Goal: Obtain resource: Obtain resource

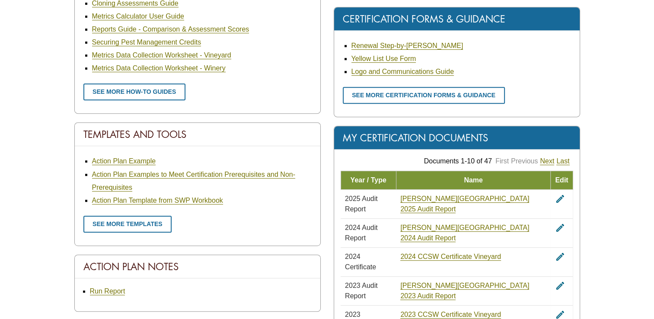
scroll to position [432, 0]
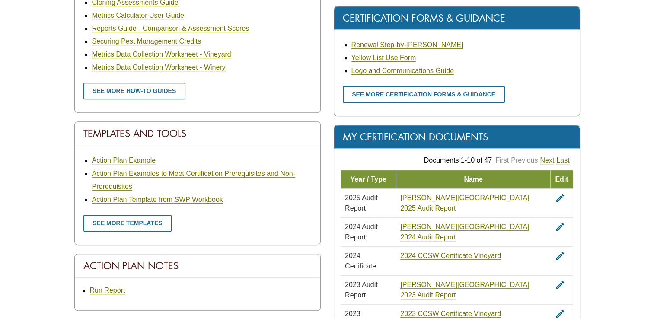
click at [496, 197] on link "Atwood Ranch 2025 Audit Report" at bounding box center [464, 203] width 129 height 18
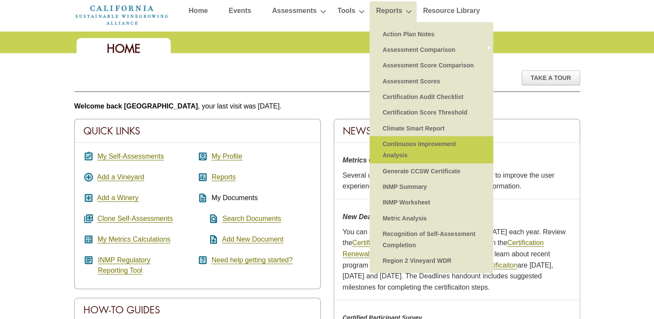
scroll to position [43, 0]
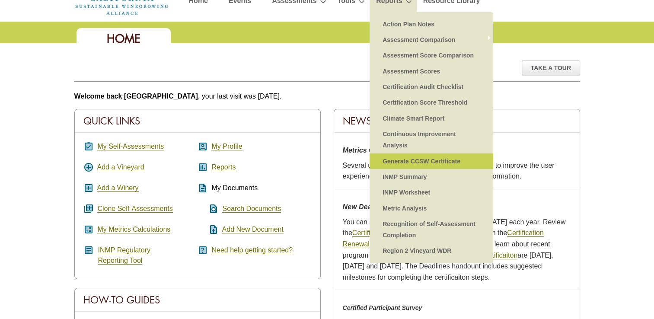
click at [458, 161] on link "Generate CCSW Certificate" at bounding box center [431, 161] width 106 height 16
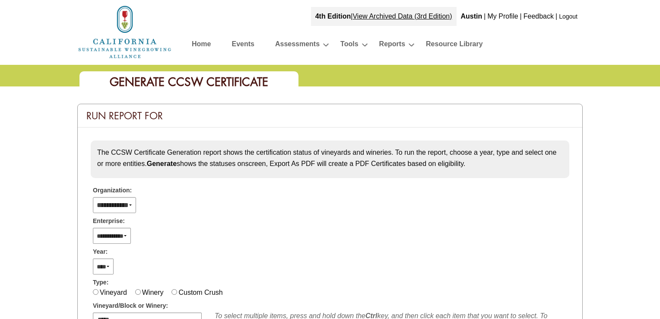
select select
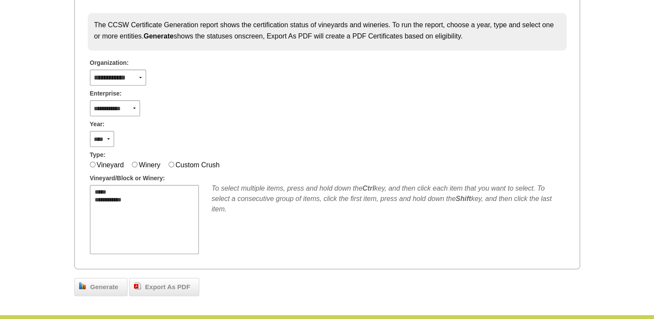
scroll to position [130, 0]
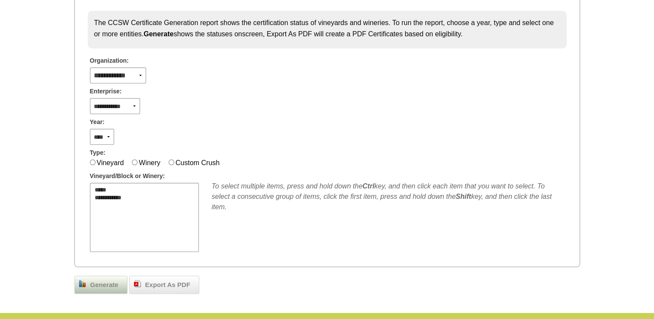
click at [105, 283] on span "Generate" at bounding box center [104, 285] width 37 height 10
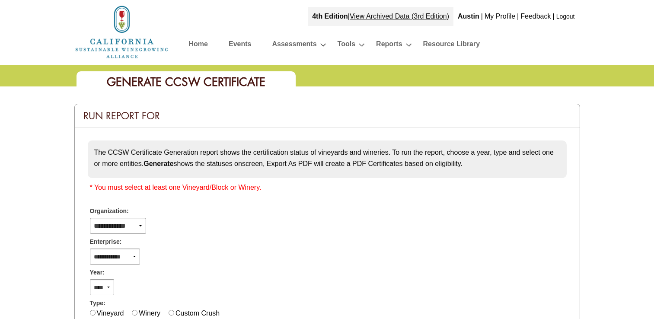
scroll to position [130, 0]
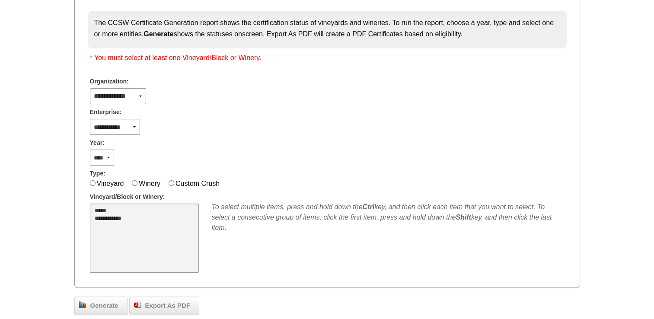
select select "**"
click at [160, 207] on option "*****" at bounding box center [139, 211] width 91 height 8
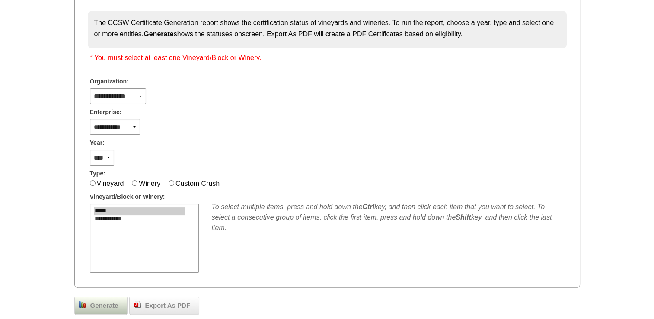
click at [106, 302] on span "Generate" at bounding box center [104, 306] width 37 height 10
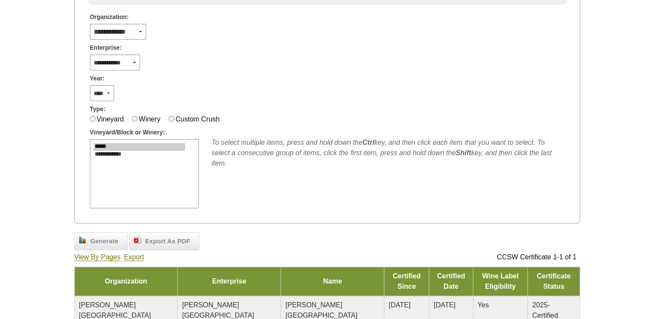
scroll to position [246, 0]
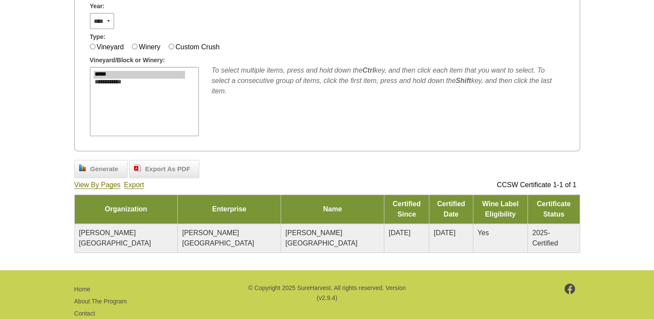
click at [532, 229] on span "2025-Certified" at bounding box center [545, 238] width 26 height 18
click at [122, 229] on span "Atwood Ranch" at bounding box center [115, 238] width 72 height 18
click at [285, 229] on span "Atwood Ranch" at bounding box center [321, 238] width 72 height 18
click at [389, 229] on span "04/01/2017" at bounding box center [400, 232] width 22 height 7
click at [434, 229] on span "[DATE]" at bounding box center [445, 232] width 22 height 7
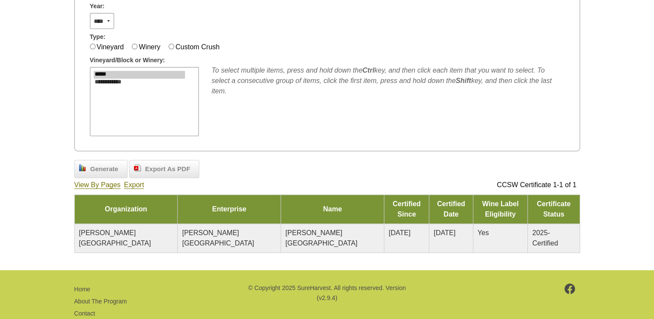
click at [434, 229] on span "[DATE]" at bounding box center [445, 232] width 22 height 7
click at [473, 226] on td "Yes" at bounding box center [500, 238] width 55 height 29
click at [107, 184] on link "View By Pages" at bounding box center [97, 185] width 46 height 8
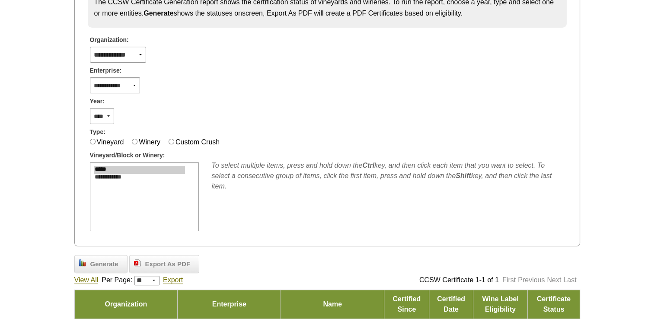
scroll to position [246, 0]
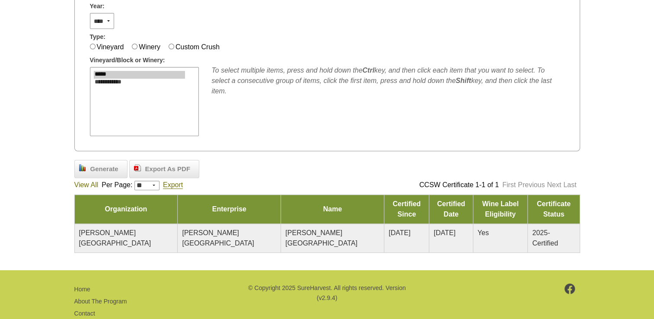
click at [92, 185] on link "View All" at bounding box center [86, 185] width 24 height 8
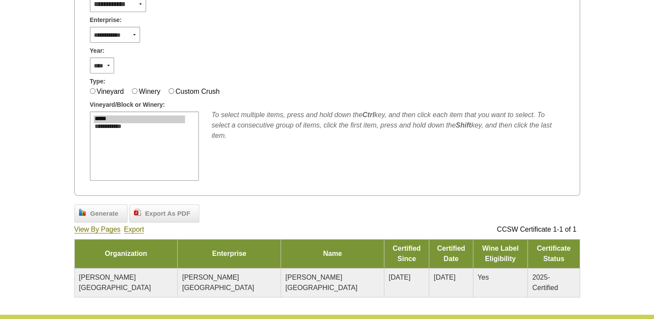
scroll to position [246, 0]
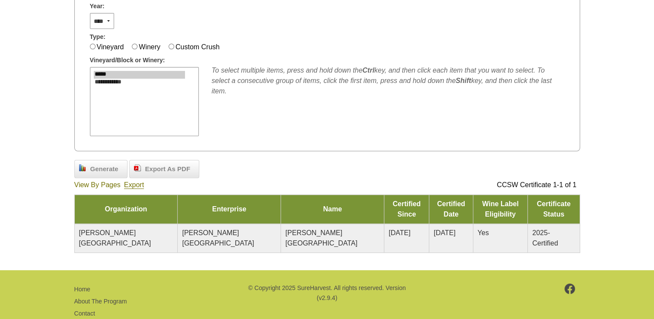
click at [108, 184] on link "View By Pages" at bounding box center [97, 185] width 46 height 8
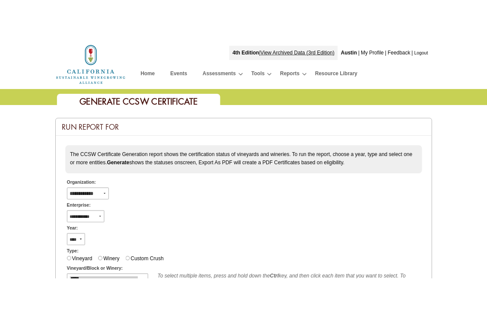
scroll to position [246, 0]
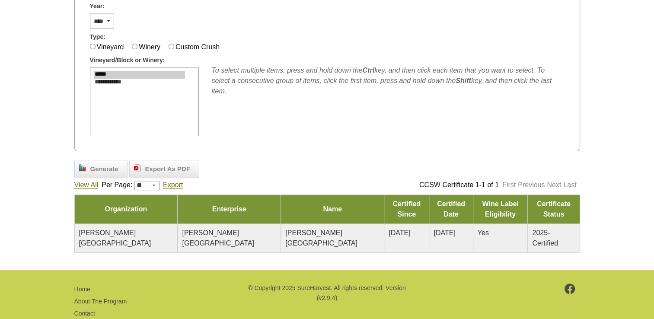
click at [160, 182] on div "Per Page: * ** ** ** ** *** *** *** ****" at bounding box center [132, 185] width 61 height 10
click at [154, 185] on select "* ** ** ** ** *** *** *** ****" at bounding box center [146, 186] width 25 height 10
click at [246, 182] on div "View All Per Page: * ** ** ** ** *** *** *** **** Export" at bounding box center [178, 185] width 208 height 10
click at [384, 226] on td "[DATE]" at bounding box center [406, 238] width 45 height 29
drag, startPoint x: 264, startPoint y: 223, endPoint x: 256, endPoint y: 223, distance: 8.2
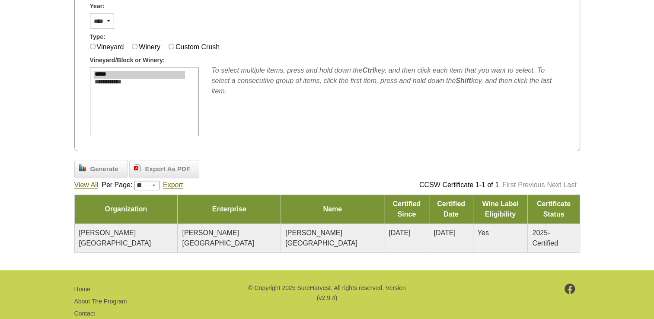
click at [281, 224] on td "[PERSON_NAME][GEOGRAPHIC_DATA]" at bounding box center [332, 238] width 103 height 29
drag, startPoint x: 176, startPoint y: 219, endPoint x: 144, endPoint y: 217, distance: 32.5
click at [178, 224] on td "[PERSON_NAME][GEOGRAPHIC_DATA]" at bounding box center [229, 238] width 103 height 29
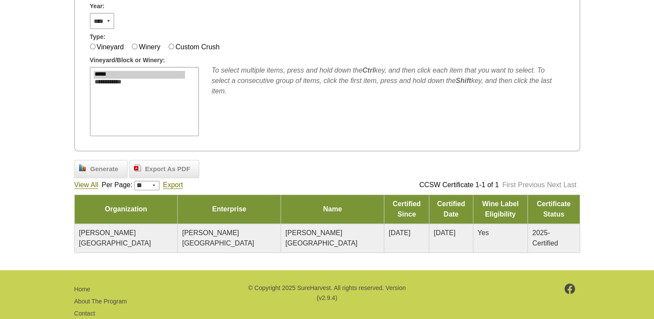
drag, startPoint x: 524, startPoint y: 224, endPoint x: 507, endPoint y: 223, distance: 16.9
click at [532, 229] on span "2025-Certified" at bounding box center [545, 238] width 26 height 18
click at [157, 172] on div "Export As PDF" at bounding box center [164, 169] width 70 height 18
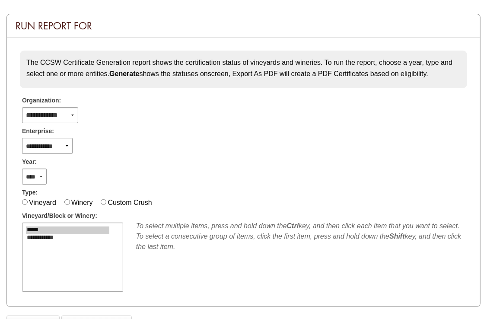
scroll to position [0, 0]
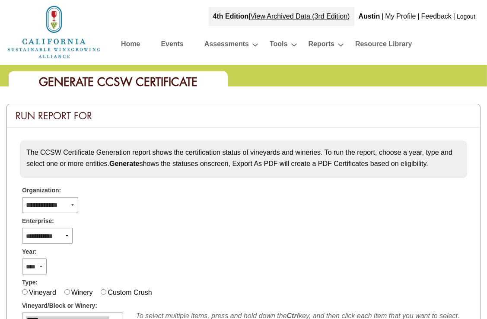
click at [472, 20] on link "Logout" at bounding box center [466, 16] width 19 height 7
click at [472, 16] on link "Logout" at bounding box center [466, 16] width 19 height 7
